Goal: Task Accomplishment & Management: Manage account settings

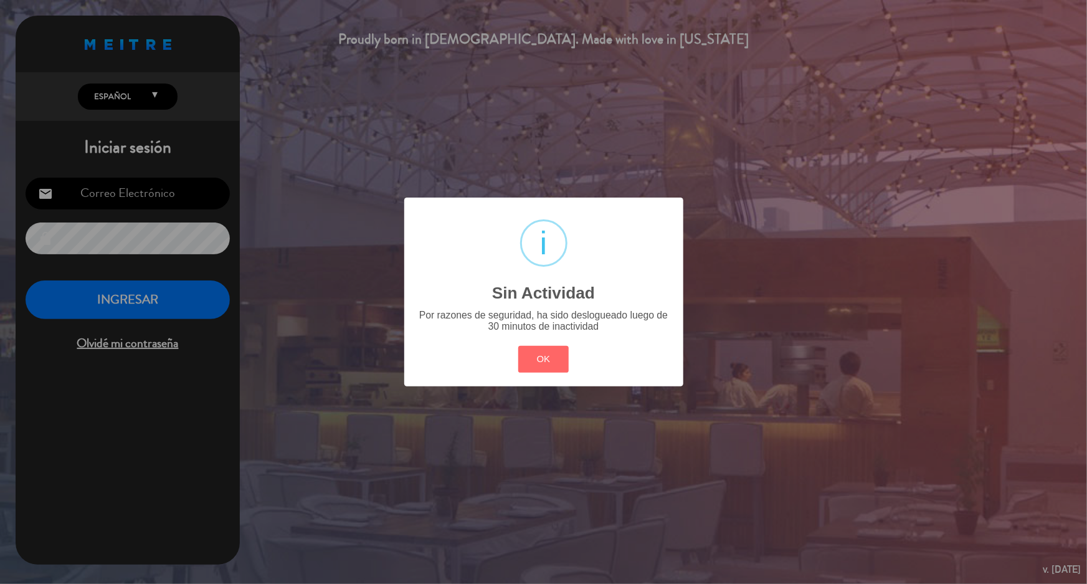
type input "[EMAIL_ADDRESS][DOMAIN_NAME]"
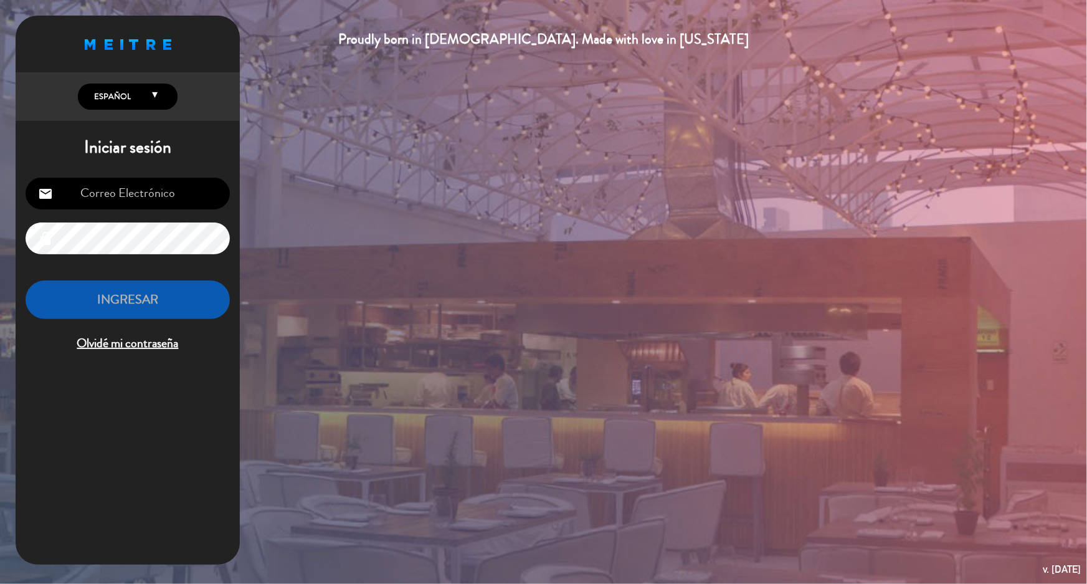
type input "[EMAIL_ADDRESS][DOMAIN_NAME]"
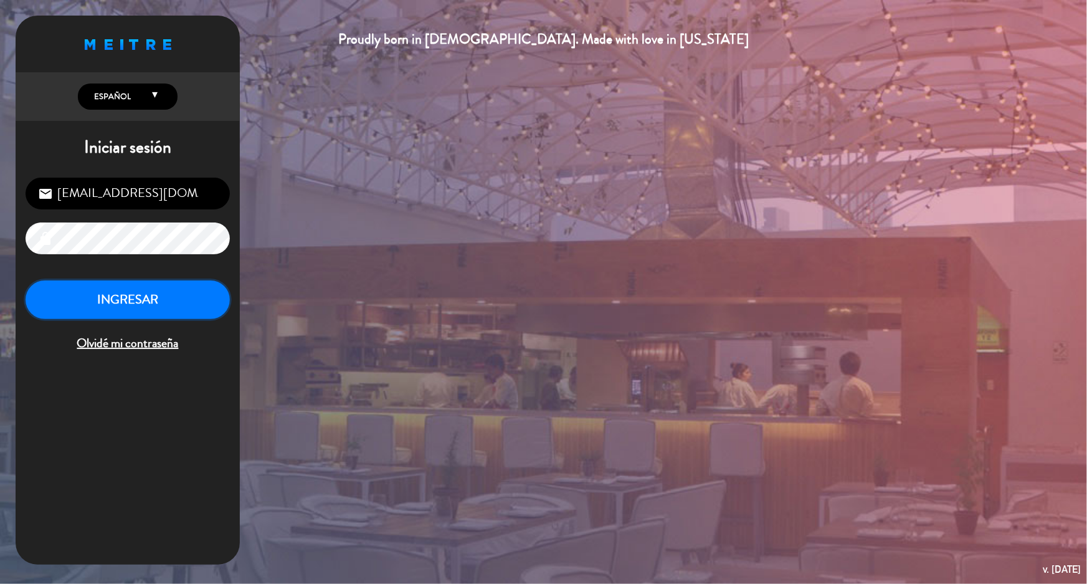
click at [179, 285] on button "INGRESAR" at bounding box center [128, 299] width 204 height 39
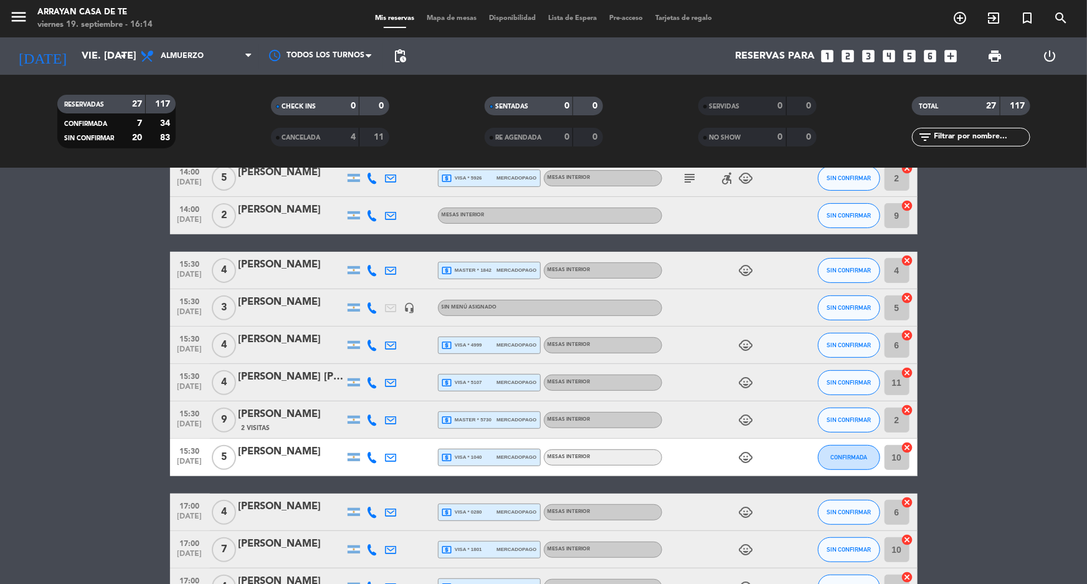
scroll to position [339, 0]
